Goal: Find specific page/section: Find specific page/section

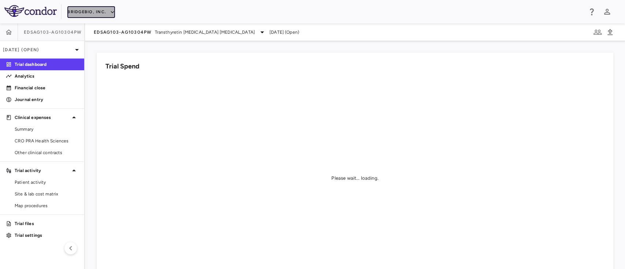
click at [110, 11] on icon "button" at bounding box center [112, 12] width 7 height 7
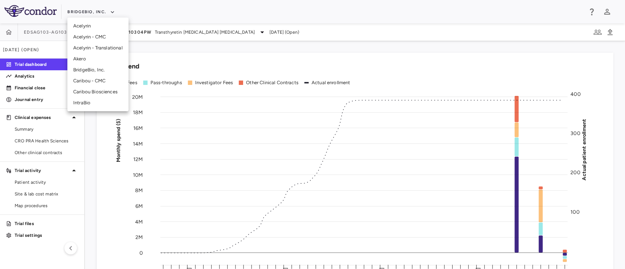
click at [87, 59] on li "Akero" at bounding box center [97, 58] width 61 height 11
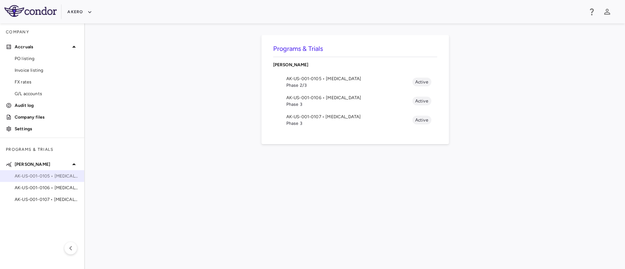
click at [47, 177] on span "AK-US-001-0105 • Nonalcoholic Steatohepatitis" at bounding box center [47, 176] width 64 height 7
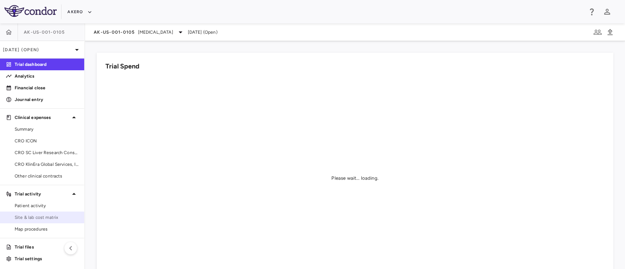
click at [40, 217] on span "Site & lab cost matrix" at bounding box center [47, 217] width 64 height 7
